Goal: Task Accomplishment & Management: Manage account settings

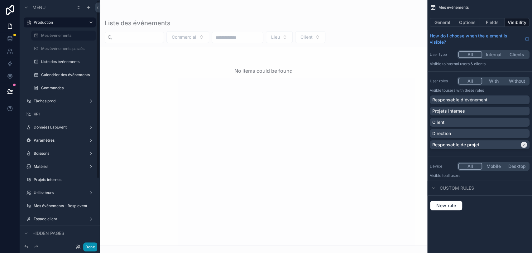
click at [91, 248] on button "Done" at bounding box center [90, 246] width 14 height 9
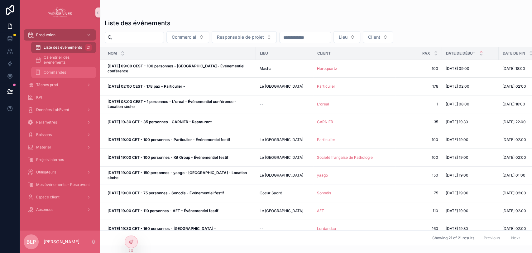
click at [63, 75] on span "Commandes" at bounding box center [55, 72] width 22 height 5
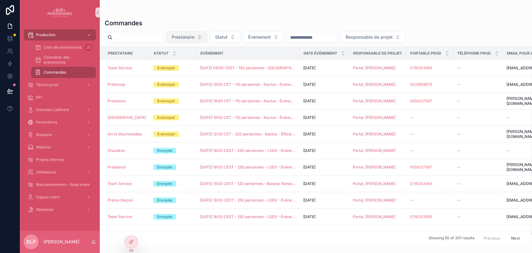
click at [195, 36] on span "Prestataire" at bounding box center [183, 37] width 23 height 6
type input "*****"
click at [187, 60] on span "Promo Glaçon" at bounding box center [182, 62] width 28 height 6
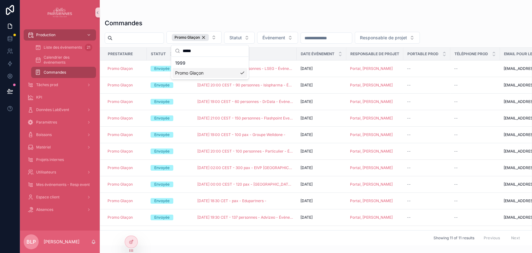
click at [146, 19] on div "Commandes" at bounding box center [316, 23] width 422 height 9
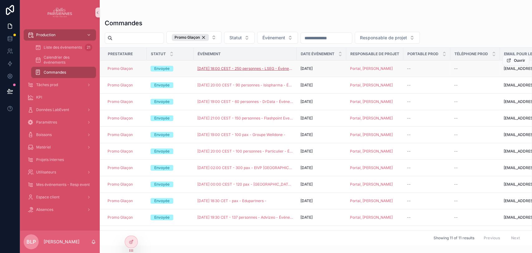
click at [259, 69] on span "[DATE] 18:00 CEST - 250 personnes - LSEG - Événementiel festif" at bounding box center [245, 68] width 96 height 5
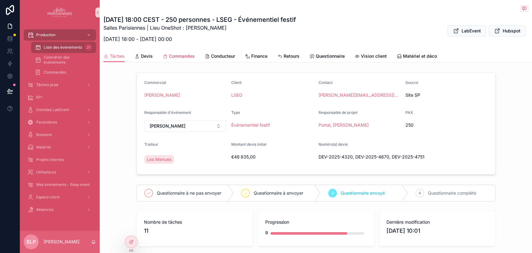
click at [182, 55] on span "Commandes" at bounding box center [182, 56] width 26 height 6
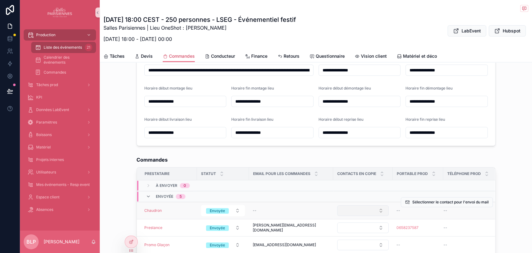
scroll to position [108, 0]
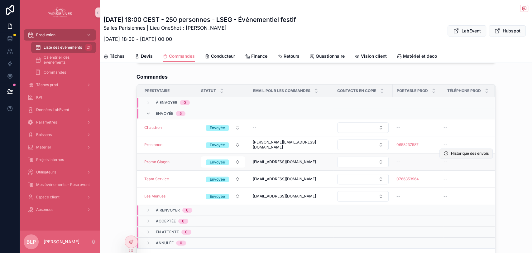
click at [451, 154] on span "Historique des envois" at bounding box center [470, 153] width 38 height 5
